Goal: Find contact information: Obtain details needed to contact an individual or organization

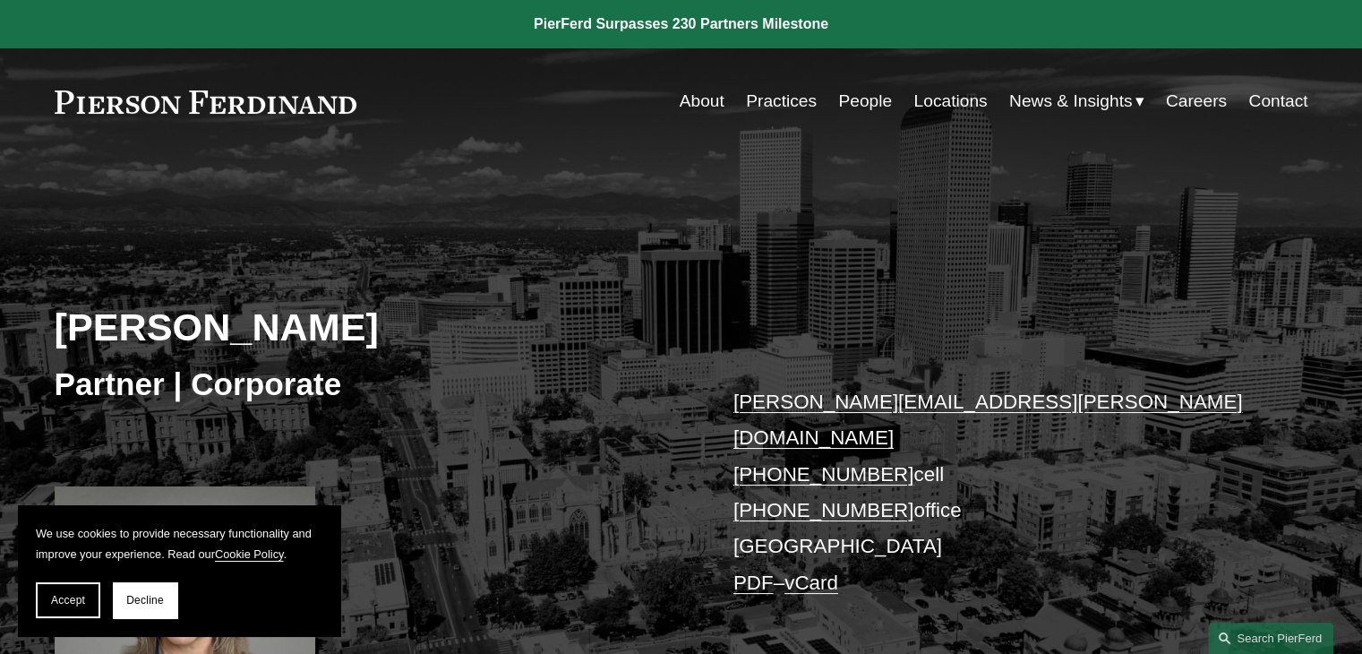
click at [362, 291] on div "Julie Herzog Partner | Corporate julie.herzog@pierferd.com +1.303.246.4189 cell…" at bounding box center [681, 465] width 1362 height 540
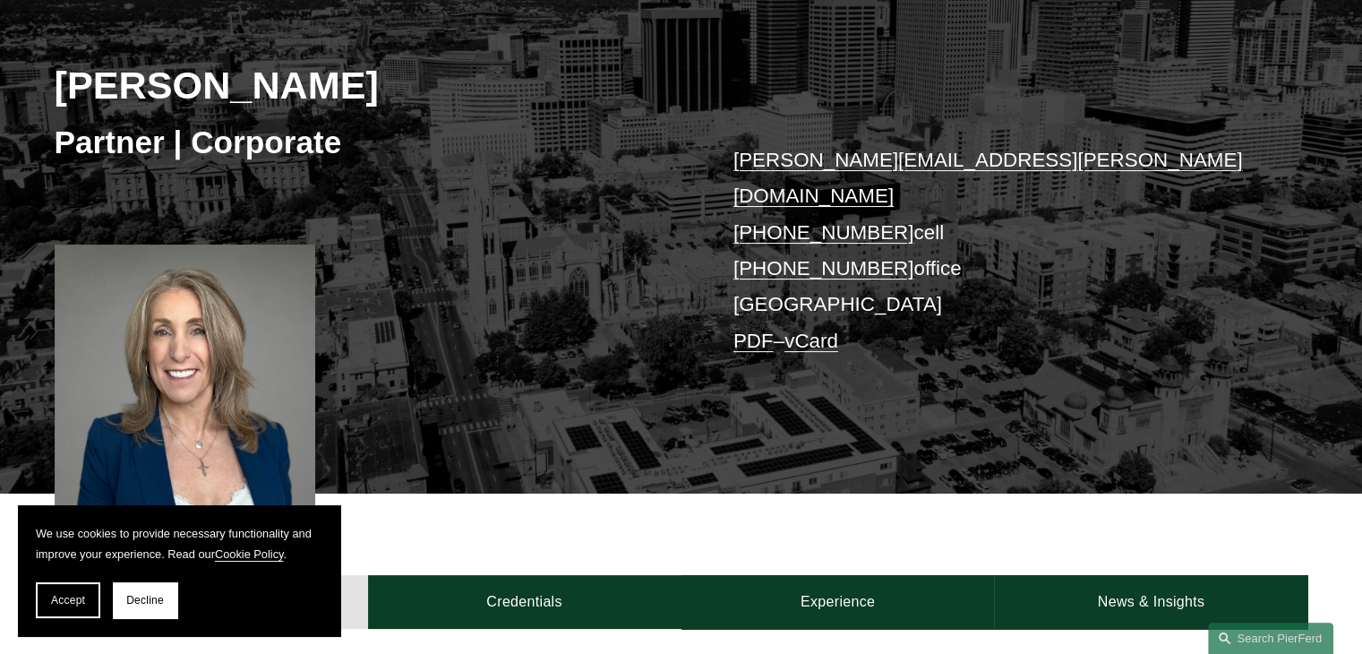
scroll to position [244, 0]
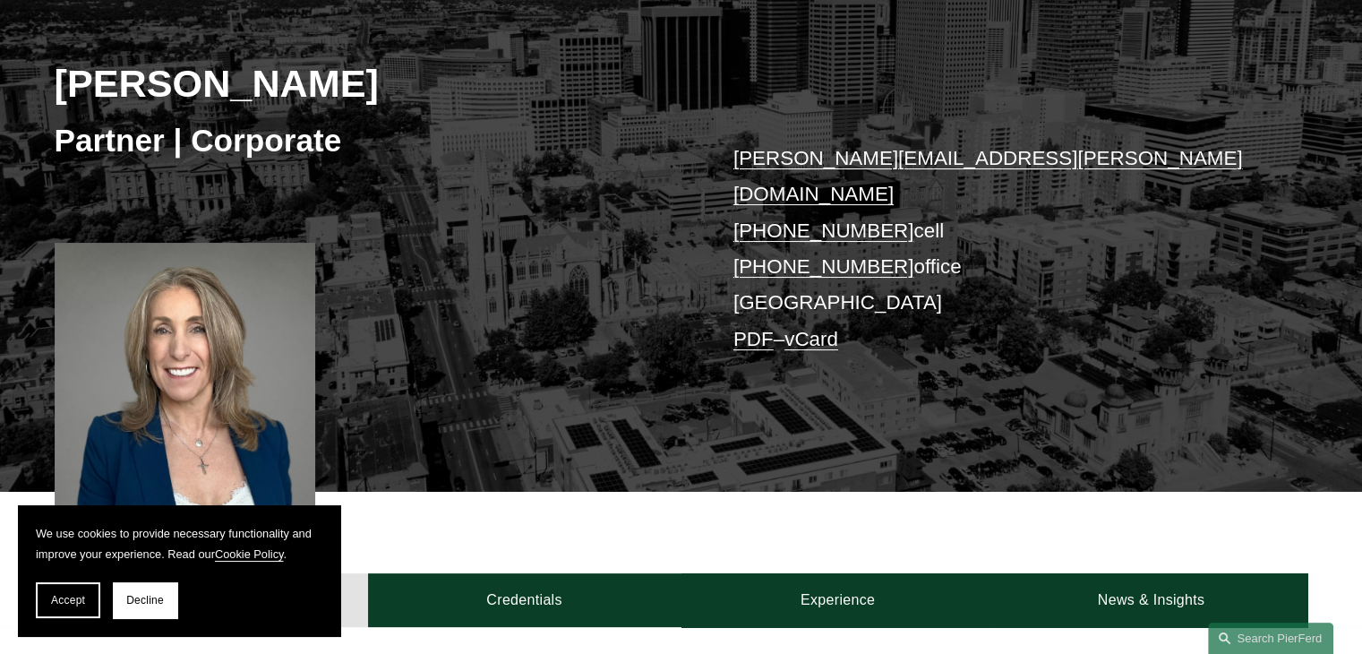
click at [386, 178] on div "Julie Herzog Partner | Corporate julie.herzog@pierferd.com +1.303.246.4189 cell…" at bounding box center [681, 222] width 1362 height 540
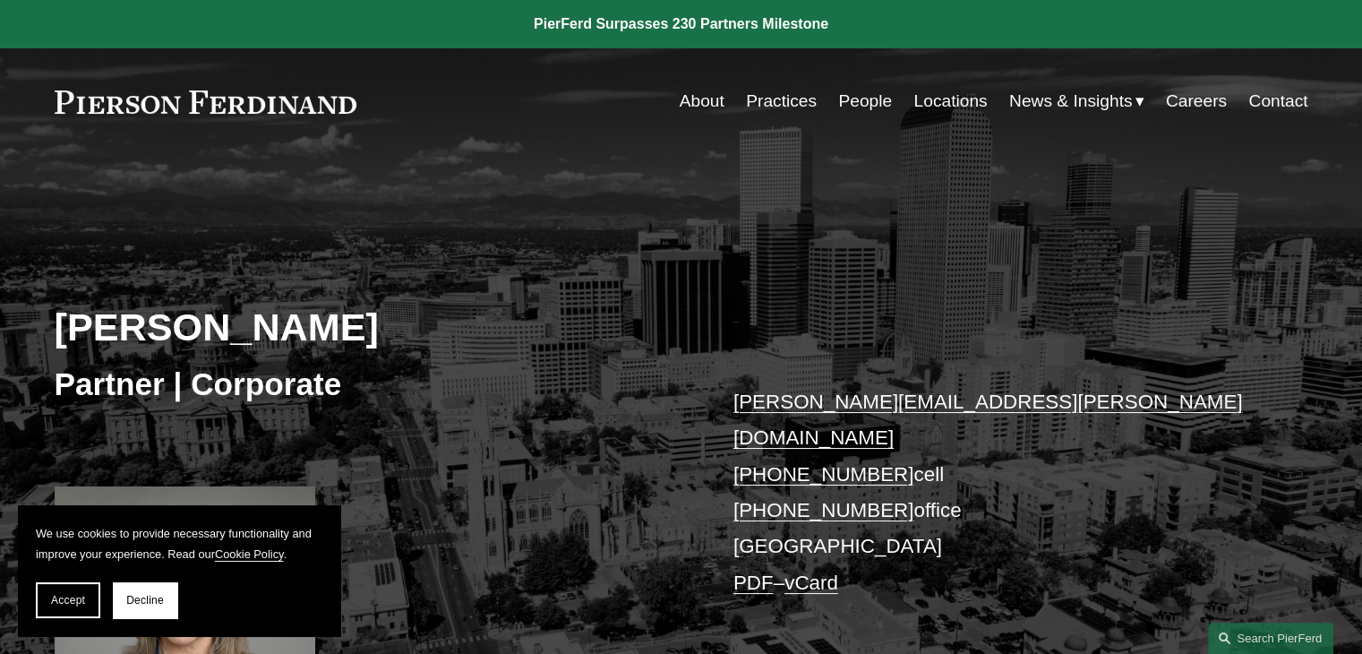
scroll to position [3, 0]
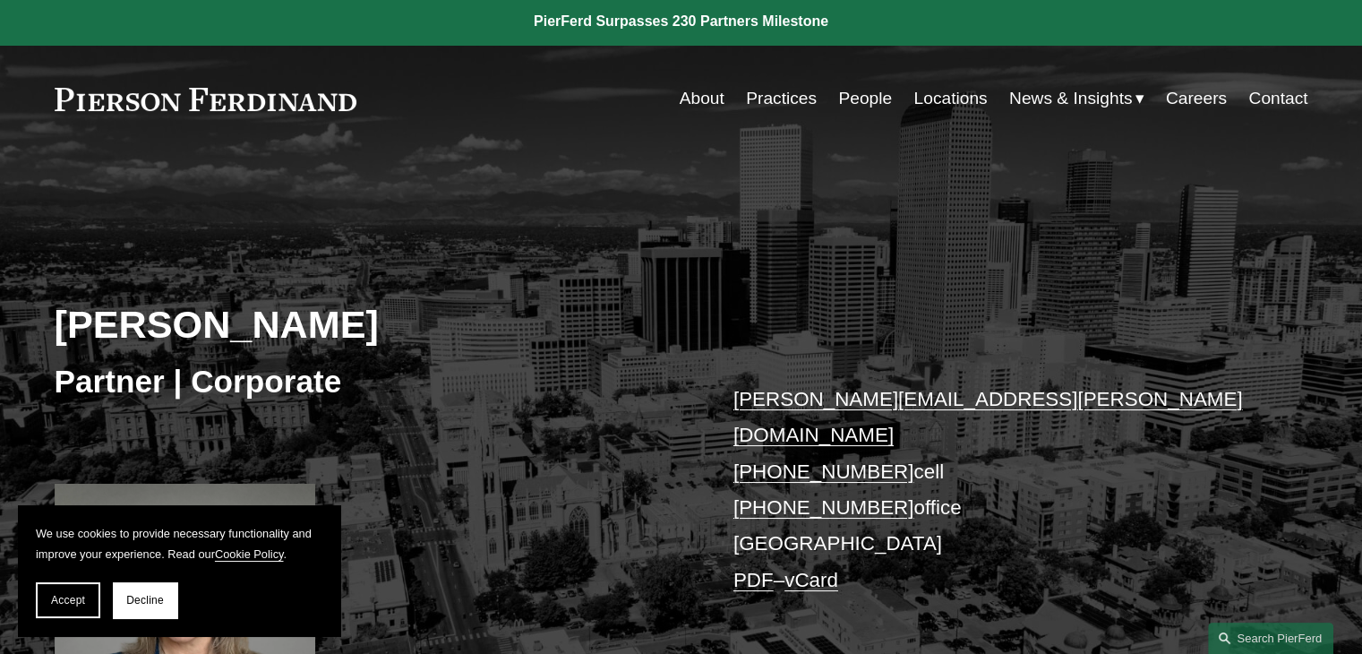
click at [290, 333] on h2 "Julie Herzog" at bounding box center [368, 324] width 627 height 47
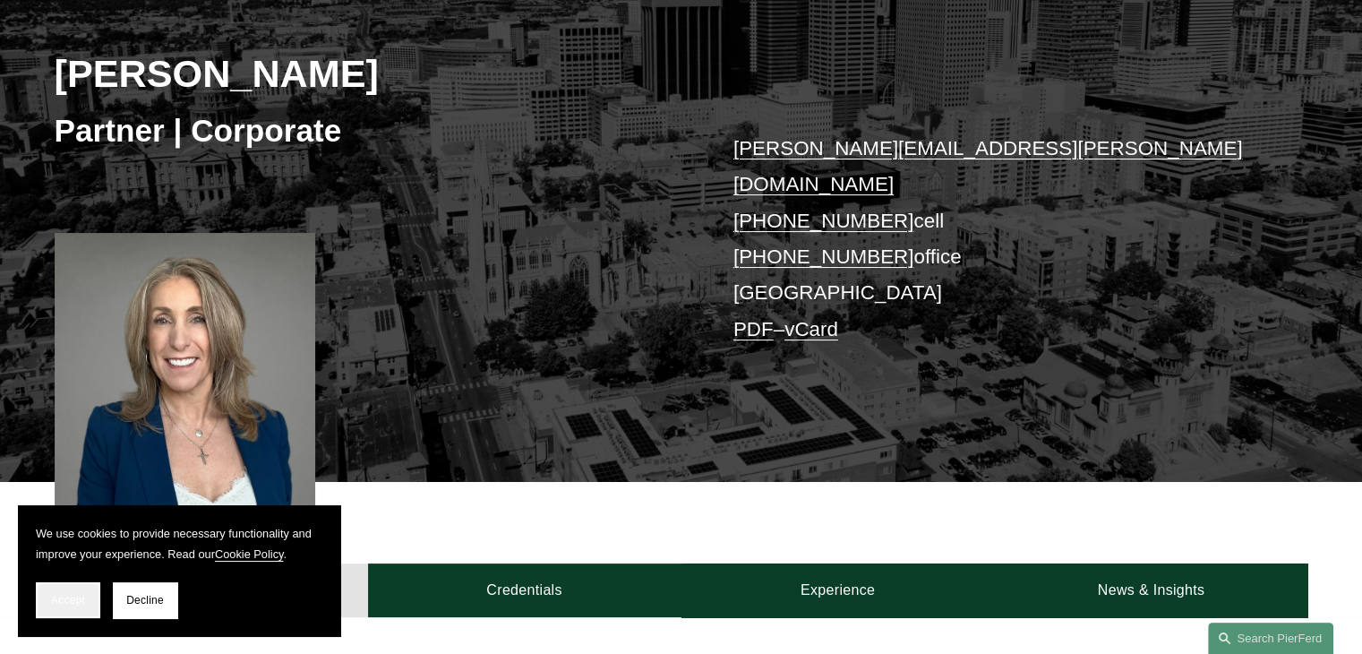
click at [64, 608] on button "Accept" at bounding box center [68, 600] width 64 height 36
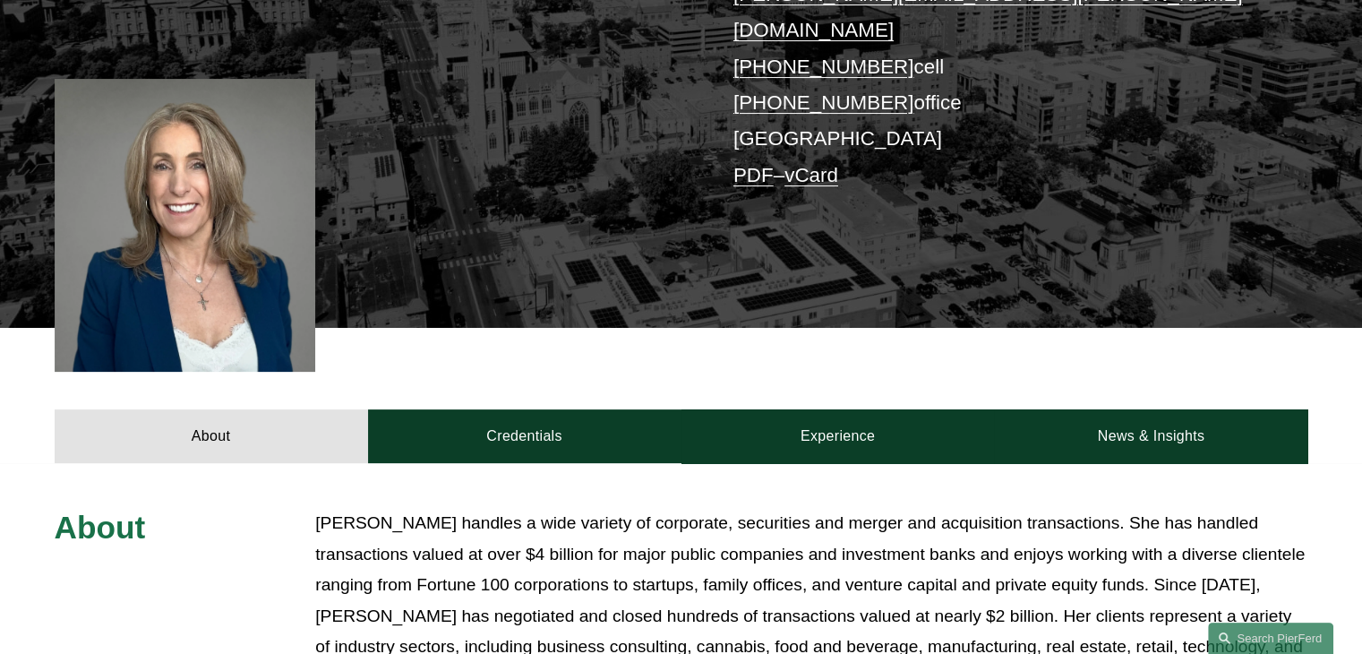
scroll to position [174, 0]
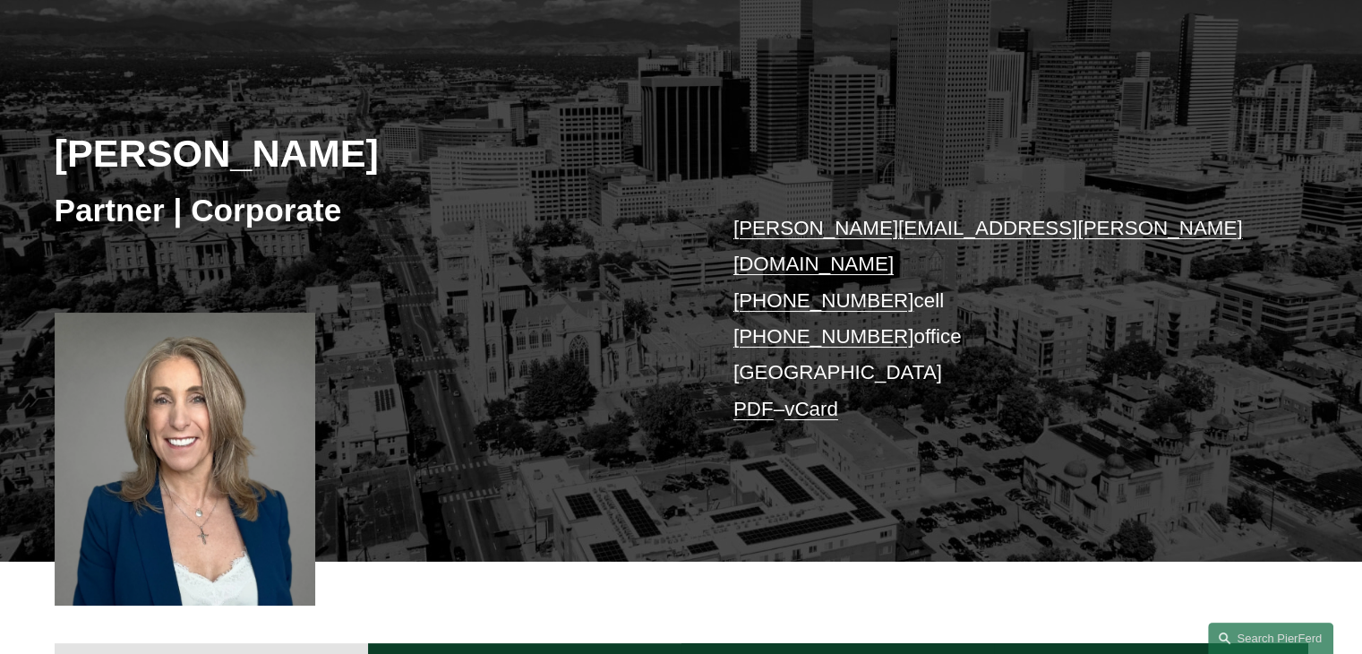
click at [805, 398] on link "vCard" at bounding box center [811, 409] width 54 height 22
click at [767, 398] on link "PDF" at bounding box center [753, 409] width 40 height 22
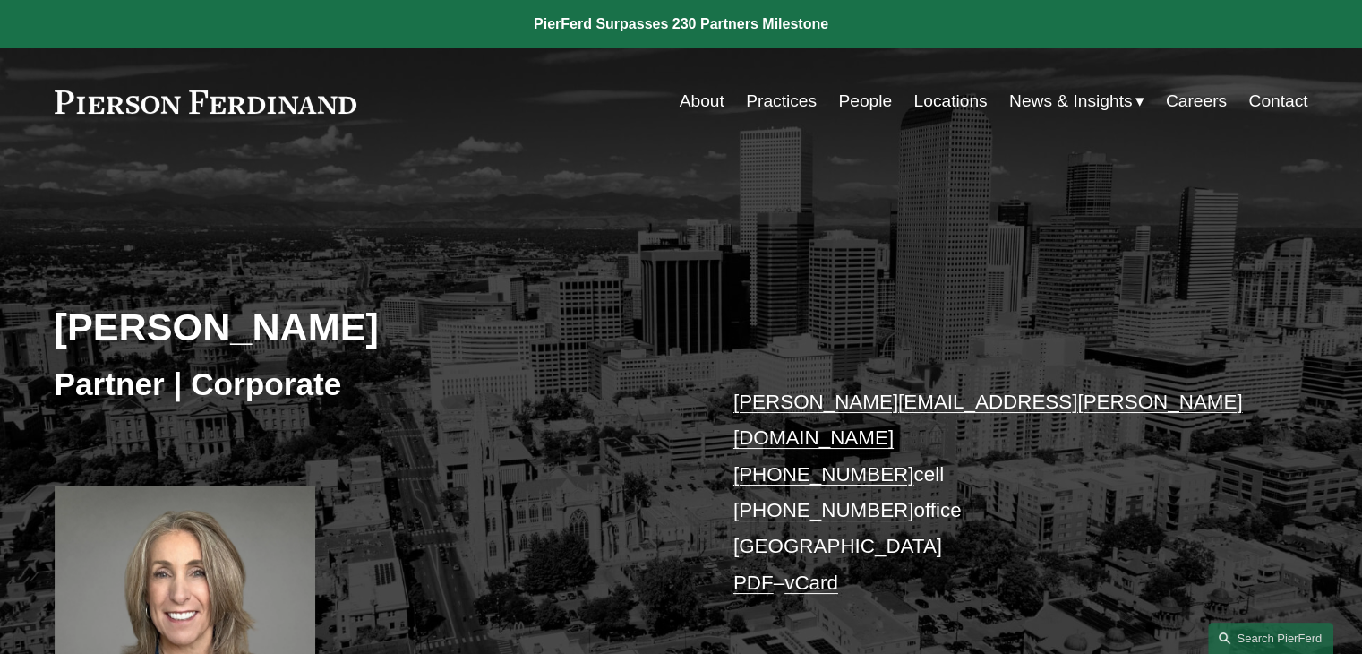
click at [688, 101] on link "About" at bounding box center [702, 101] width 45 height 34
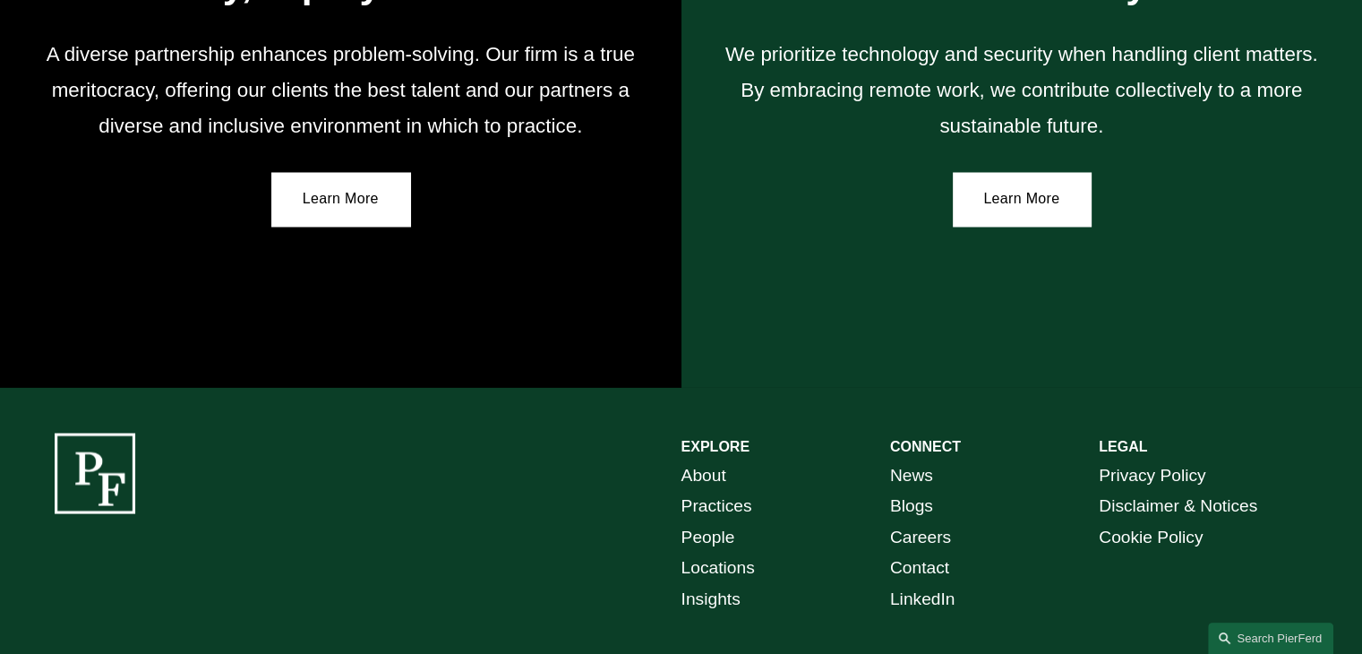
scroll to position [3281, 0]
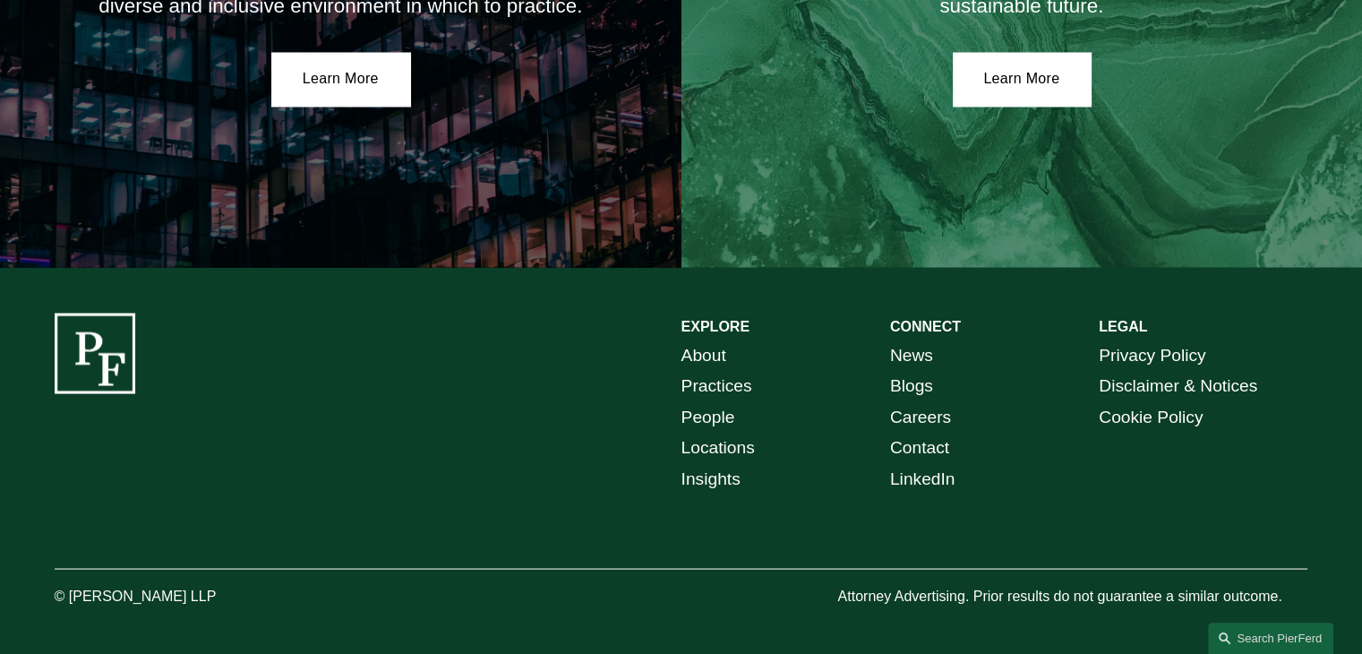
click at [736, 450] on link "Locations" at bounding box center [717, 447] width 73 height 31
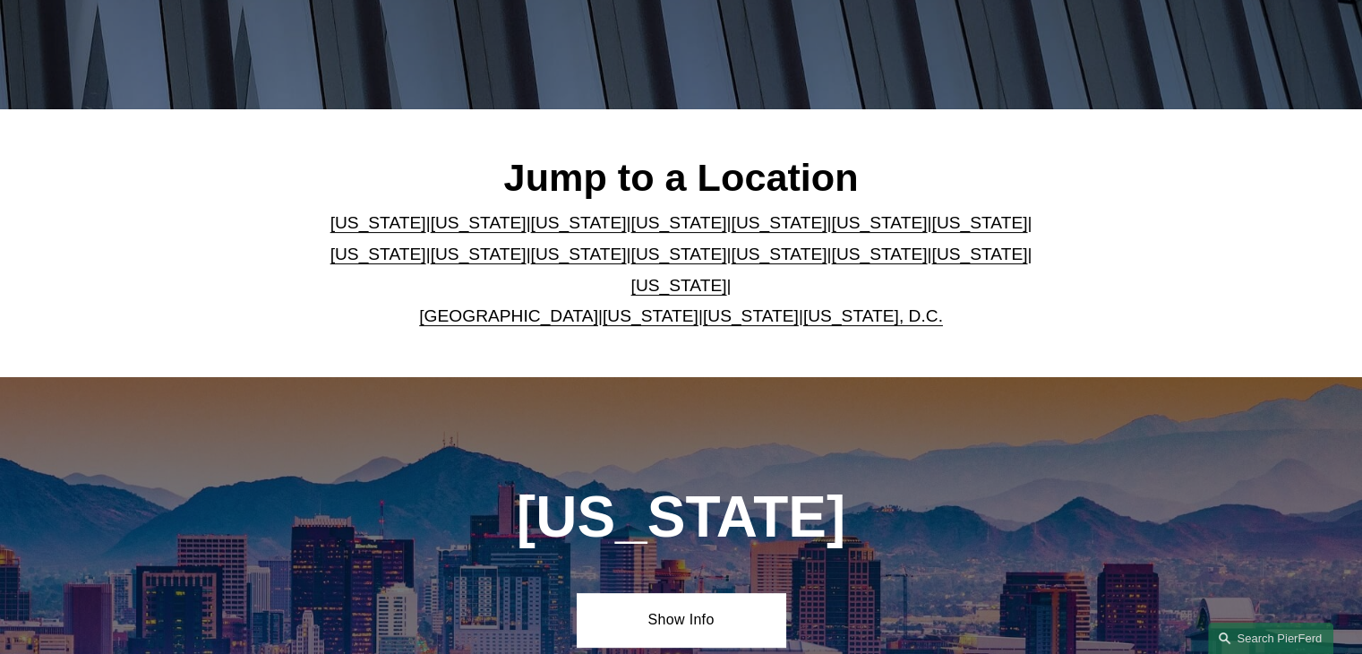
scroll to position [401, 0]
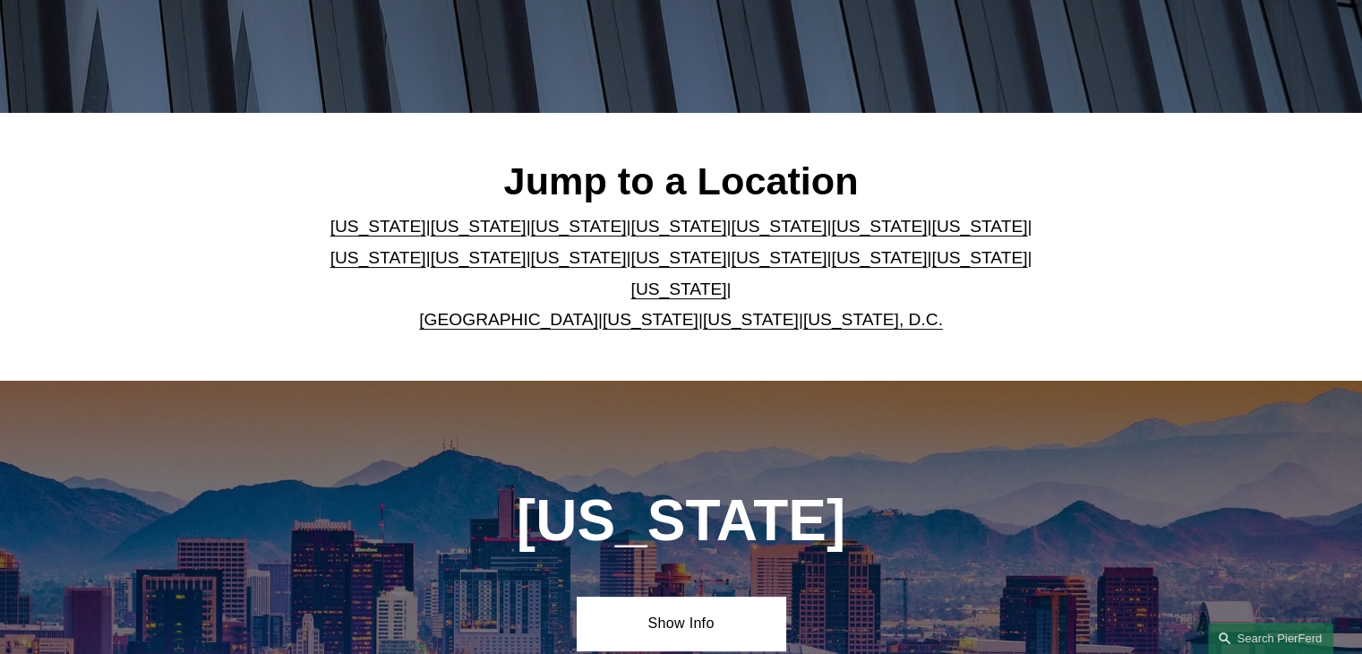
click at [531, 229] on link "Colorado" at bounding box center [579, 226] width 96 height 19
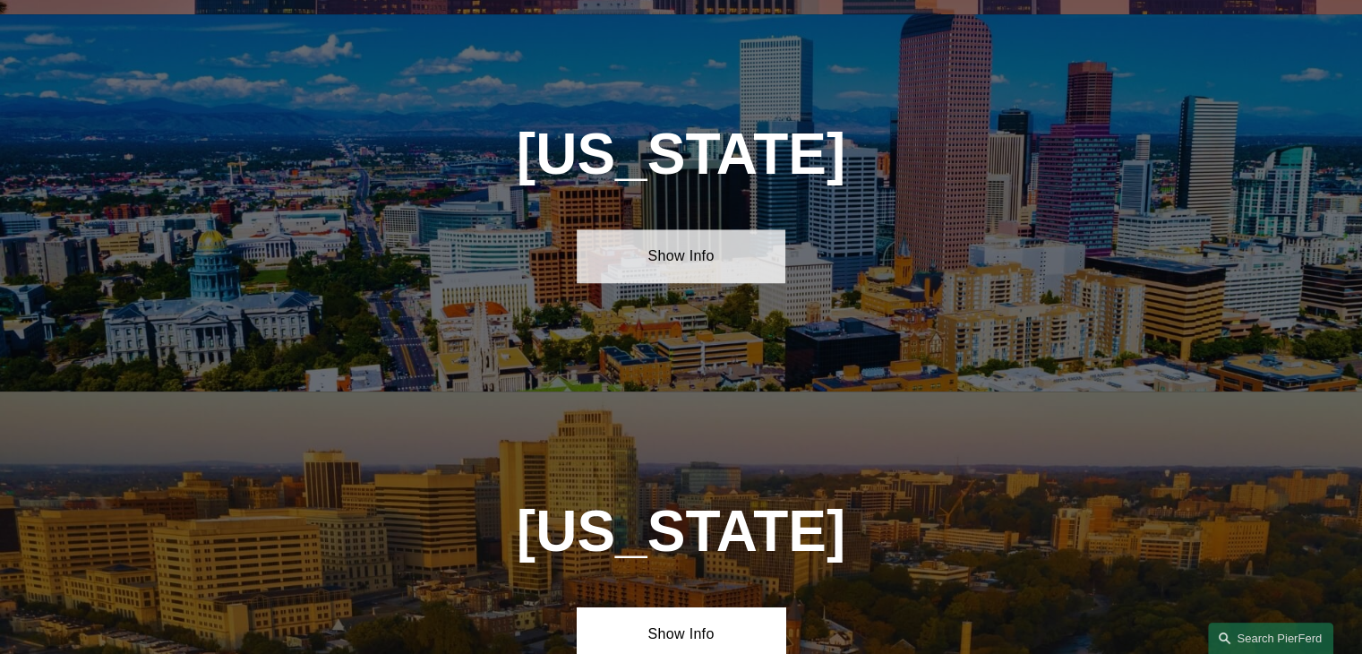
click at [669, 242] on link "Show Info" at bounding box center [681, 256] width 209 height 54
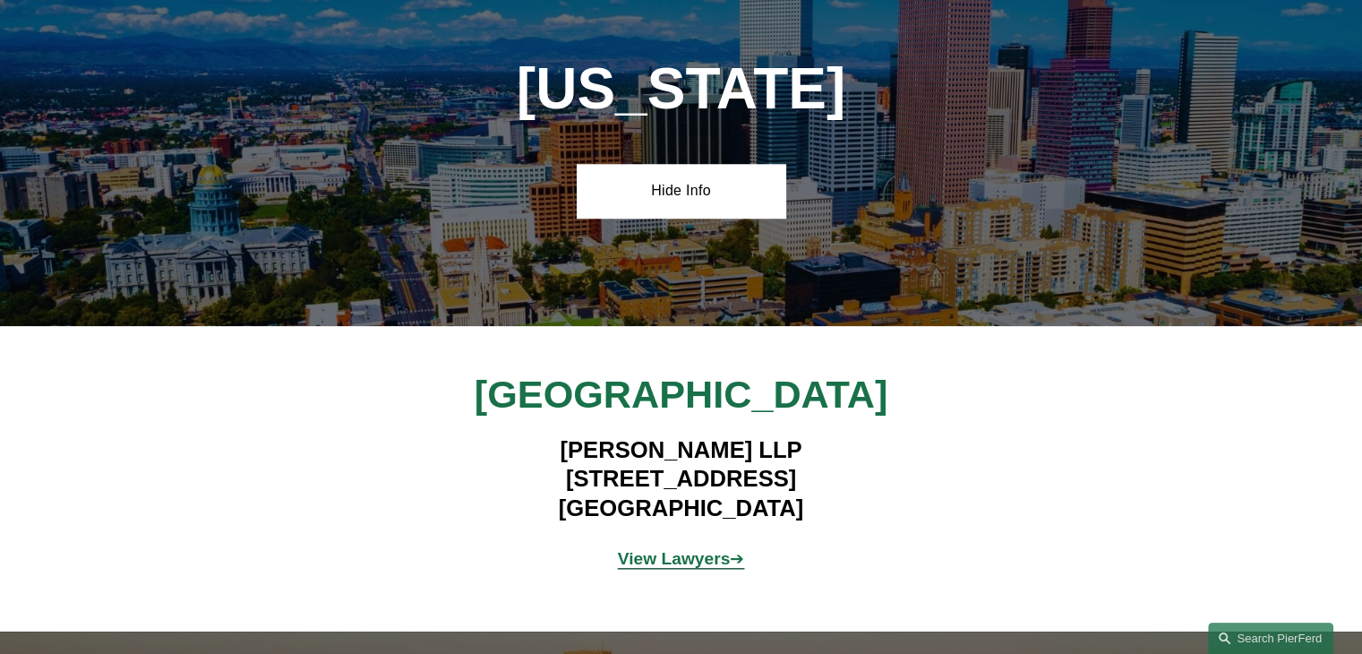
scroll to position [1590, 0]
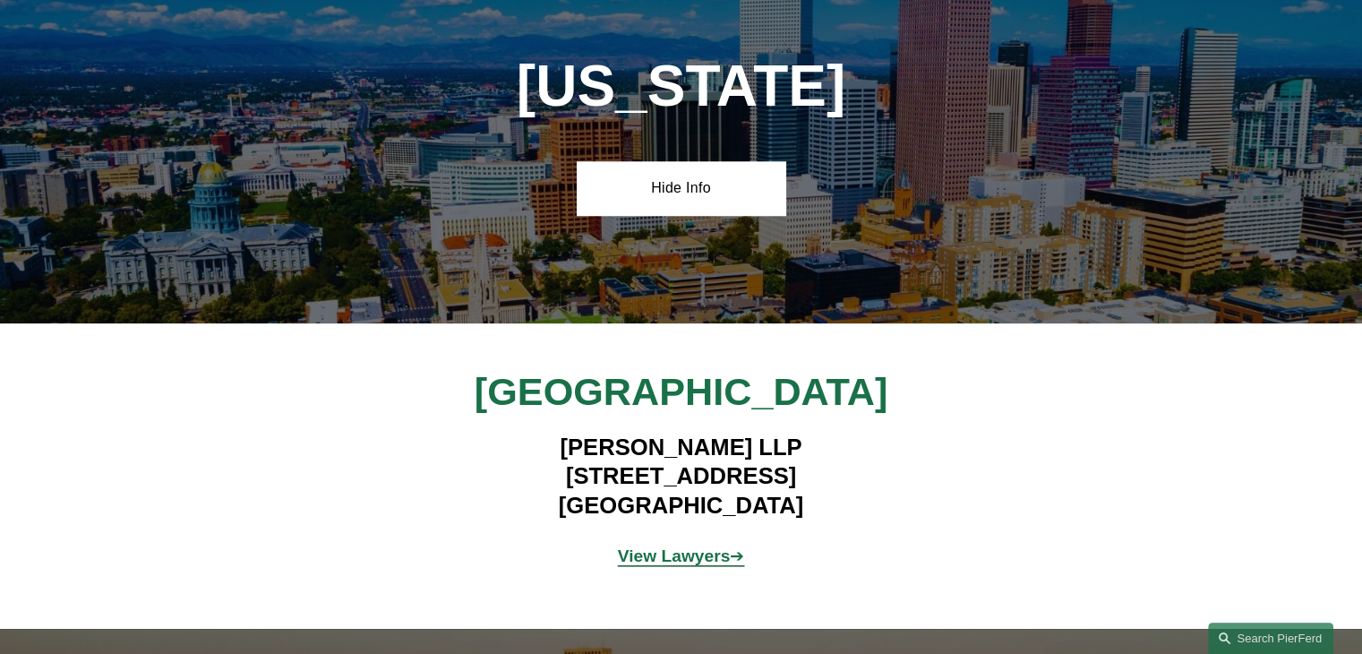
drag, startPoint x: 534, startPoint y: 463, endPoint x: 834, endPoint y: 470, distance: 300.9
click at [834, 470] on h4 "Pierson Ferdinand LLP 2301 Blake Street, Suite 100 Denver, CO 80205" at bounding box center [681, 475] width 522 height 87
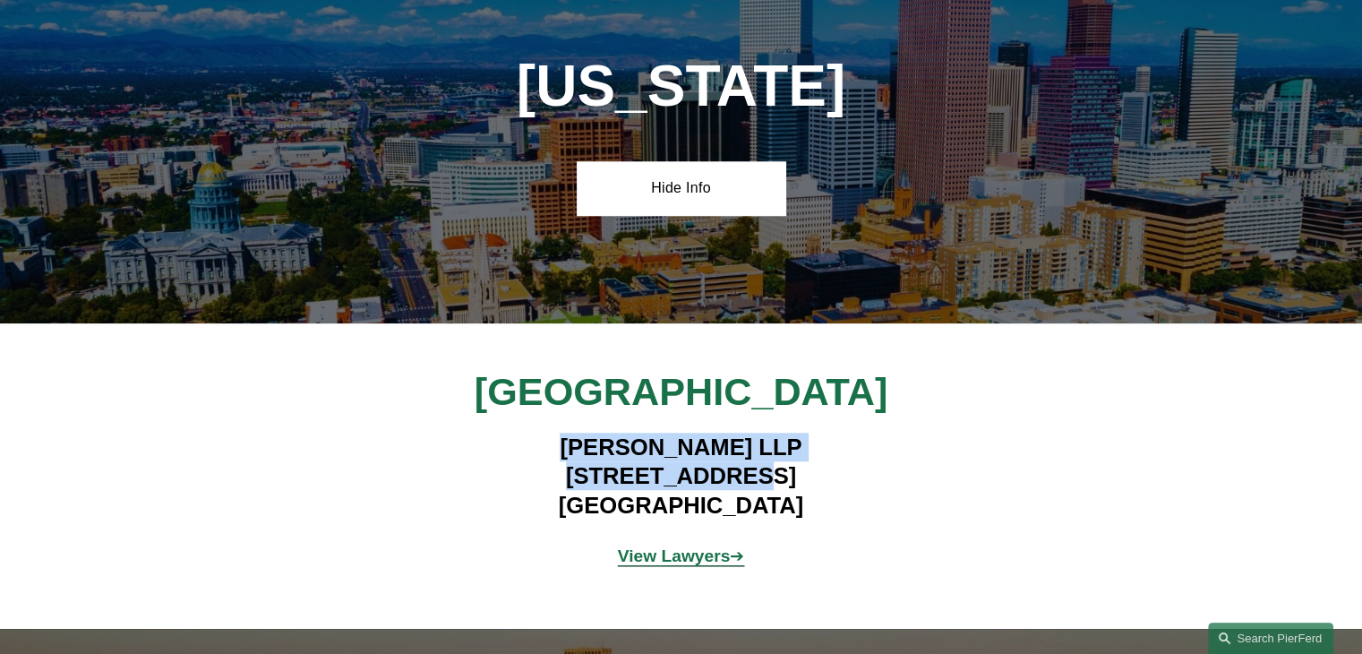
drag, startPoint x: 346, startPoint y: 413, endPoint x: 679, endPoint y: 462, distance: 336.7
click at [679, 462] on div "Denver Pierson Ferdinand LLP 2301 Blake Street, Suite 100 Denver, CO 80205 View…" at bounding box center [681, 476] width 1362 height 216
click at [679, 462] on h4 "Pierson Ferdinand LLP 2301 Blake Street, Suite 100 Denver, CO 80205" at bounding box center [681, 475] width 522 height 87
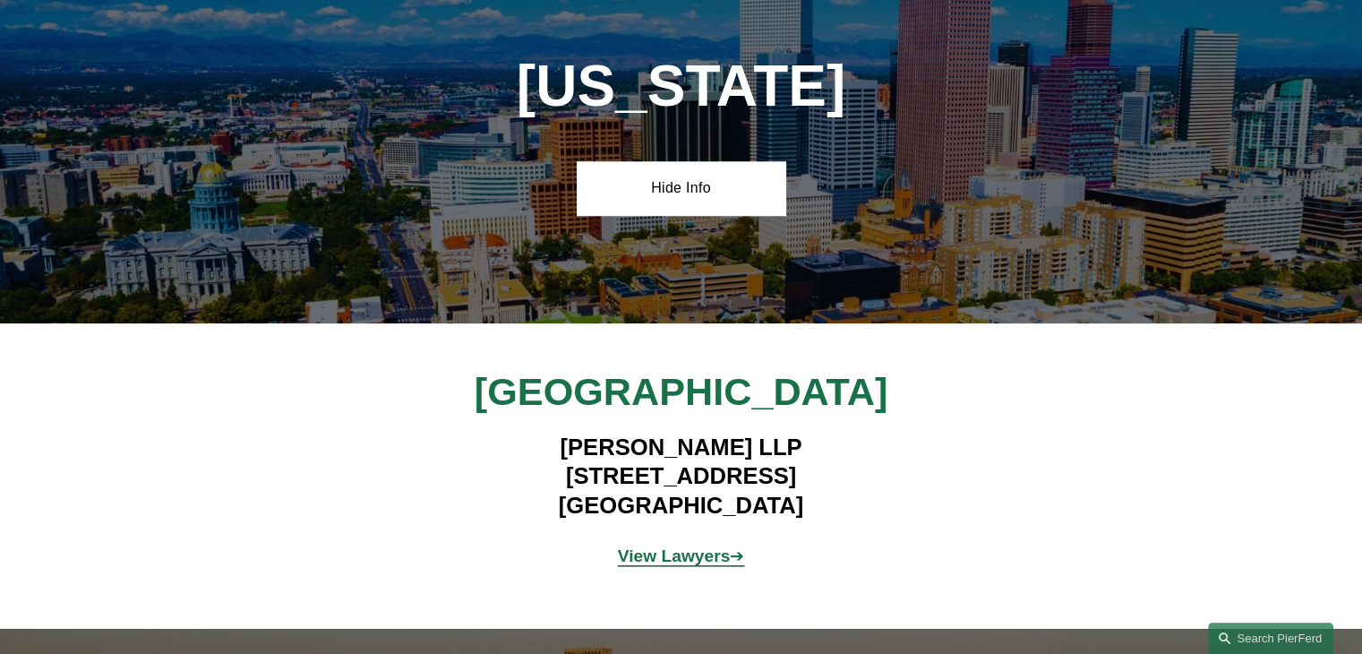
drag, startPoint x: 532, startPoint y: 460, endPoint x: 834, endPoint y: 463, distance: 302.6
click at [834, 463] on h4 "Pierson Ferdinand LLP 2301 Blake Street, Suite 100 Denver, CO 80205" at bounding box center [681, 475] width 522 height 87
copy h4 "2301 Blake Street, Suite 100"
click at [321, 382] on div "Denver Pierson Ferdinand LLP 2301 Blake Street, Suite 100 Denver, CO 80205 View…" at bounding box center [681, 476] width 1362 height 216
